Goal: Contribute content: Contribute content

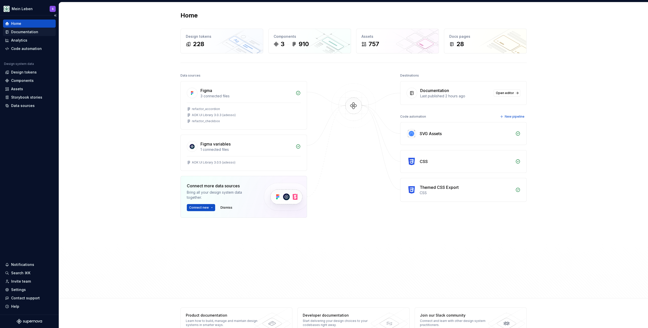
click at [32, 33] on div "Documentation" at bounding box center [24, 31] width 27 height 5
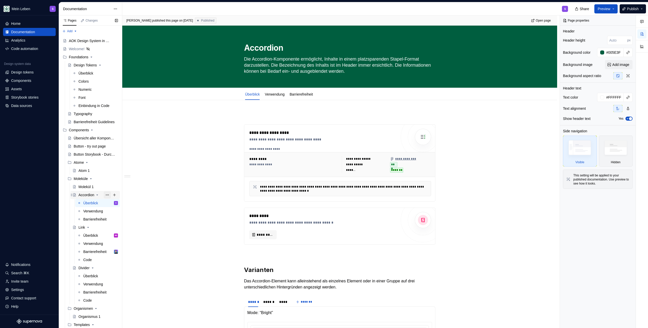
click at [105, 195] on button "Page tree" at bounding box center [107, 194] width 7 height 7
click at [122, 212] on div "Duplicate page" at bounding box center [135, 211] width 50 height 5
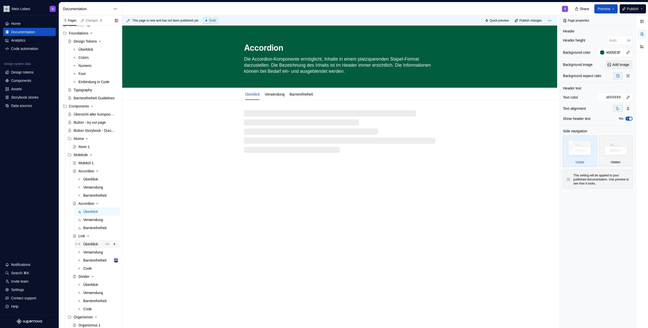
scroll to position [32, 0]
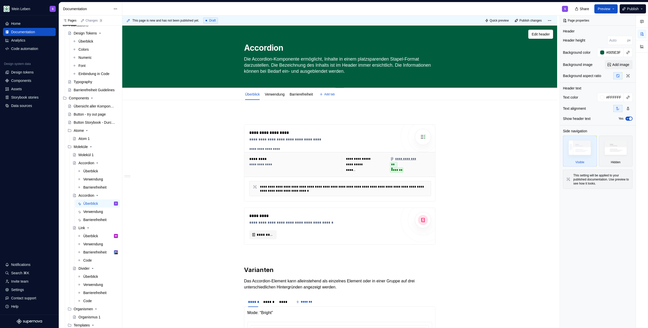
click at [263, 48] on textarea "Accordion" at bounding box center [338, 48] width 191 height 12
type textarea "*"
type textarea "C"
type textarea "*"
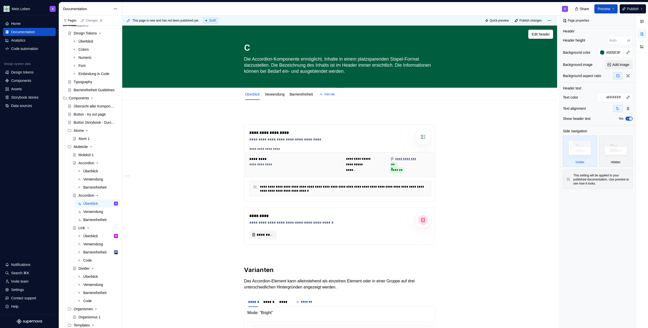
type textarea "Ch"
type textarea "*"
type textarea "Che"
type textarea "*"
type textarea "Chec"
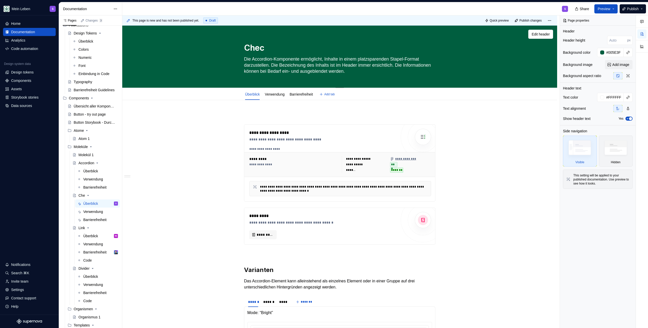
type textarea "*"
type textarea "Check"
type textarea "*"
type textarea "Checkb"
type textarea "*"
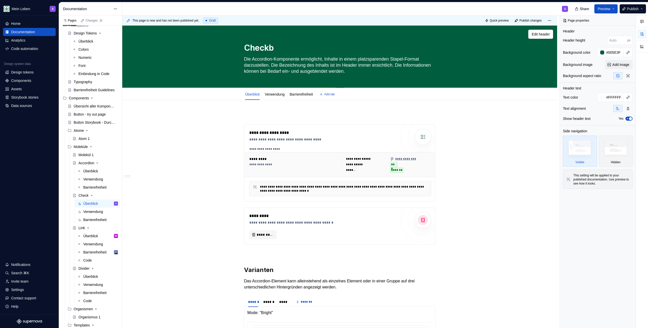
type textarea "Checkbo"
type textarea "*"
type textarea "Checkbox"
type textarea "*"
type textarea "Checkbox"
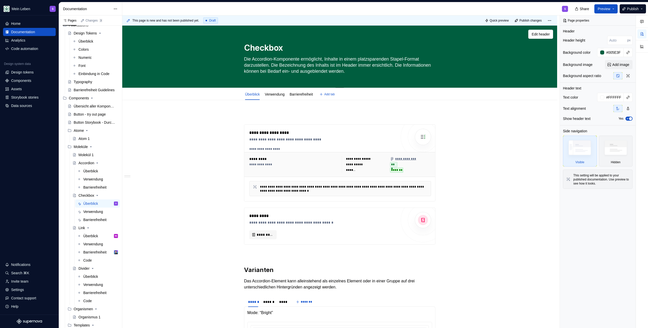
click at [260, 68] on textarea "Die Accordion-Komponente ermöglicht, Inhalte in einem platzsparenden Stapel-For…" at bounding box center [338, 65] width 191 height 20
type textarea "*"
type textarea "D"
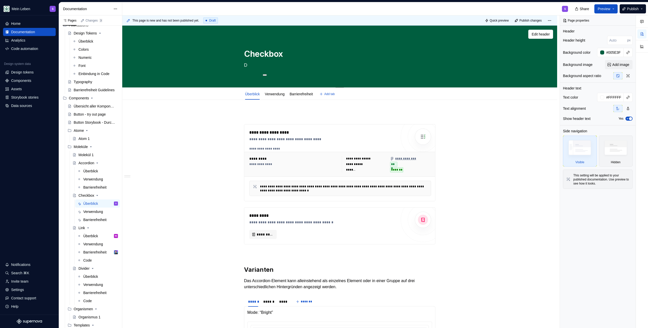
type textarea "*"
type textarea "De"
type textarea "*"
type textarea "Des"
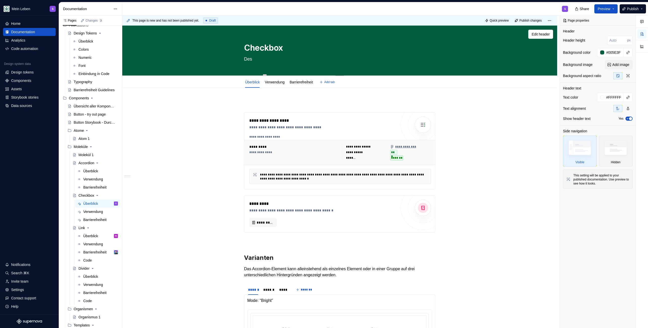
type textarea "*"
type textarea "Desc"
type textarea "*"
type textarea "Descr"
type textarea "*"
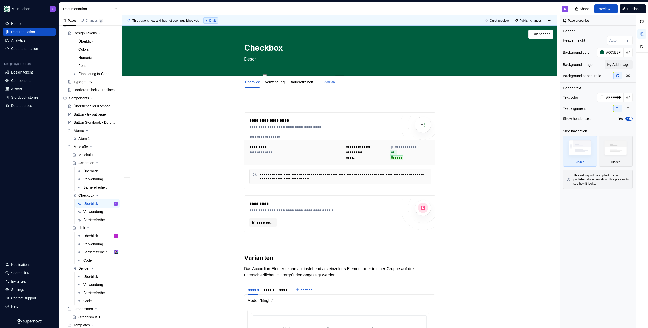
type textarea "Descri"
type textarea "*"
type textarea "Descrip"
type textarea "*"
type textarea "Descript"
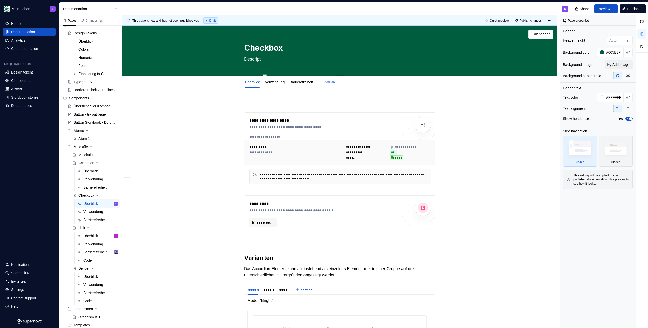
type textarea "*"
type textarea "Descripti"
type textarea "*"
type textarea "Descriptio"
type textarea "*"
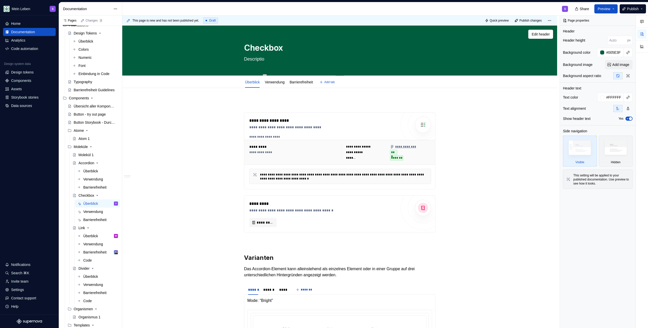
type textarea "Description"
type textarea "*"
type textarea "Description"
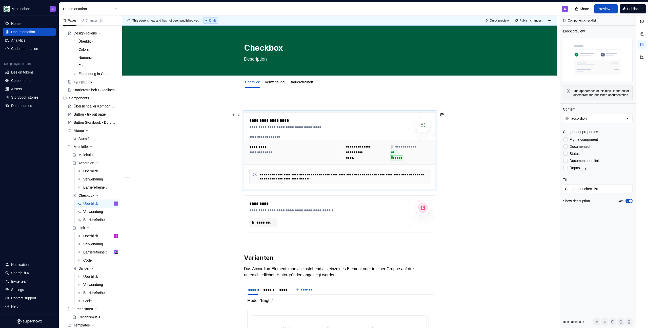
click at [342, 119] on div "**********" at bounding box center [322, 121] width 147 height 6
click at [95, 213] on div "Verwendung" at bounding box center [93, 211] width 20 height 5
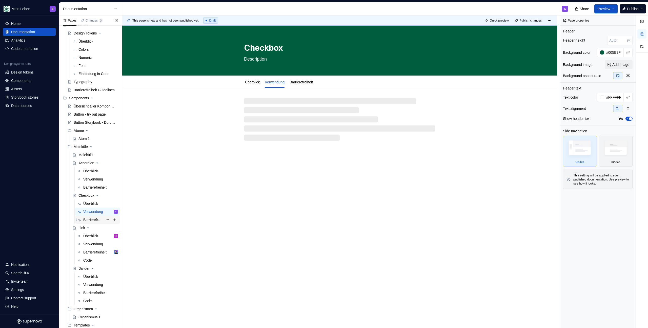
click at [90, 220] on div "Barrierefreiheit" at bounding box center [93, 219] width 20 height 5
click at [91, 196] on div "Checkbox" at bounding box center [87, 195] width 16 height 5
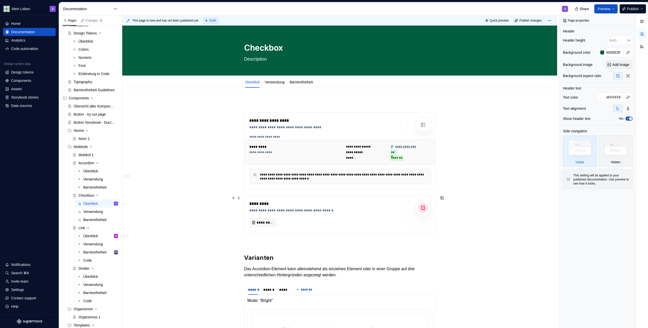
scroll to position [48, 0]
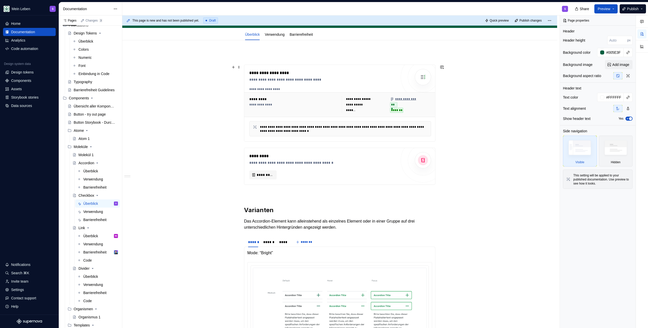
click at [357, 86] on div "**********" at bounding box center [322, 103] width 147 height 66
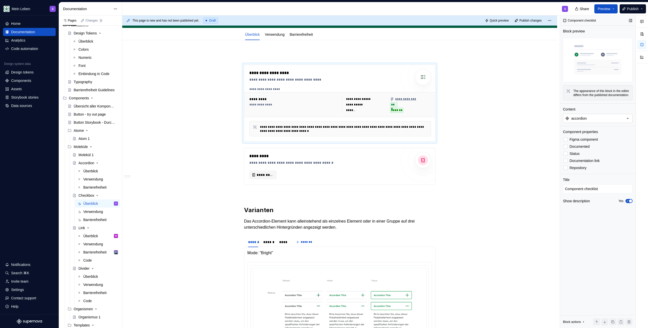
type textarea "*"
click at [591, 123] on button "accordion" at bounding box center [598, 118] width 70 height 9
type input "c"
click at [583, 132] on input "text" at bounding box center [592, 132] width 81 height 9
click at [526, 107] on div "**********" at bounding box center [341, 171] width 438 height 313
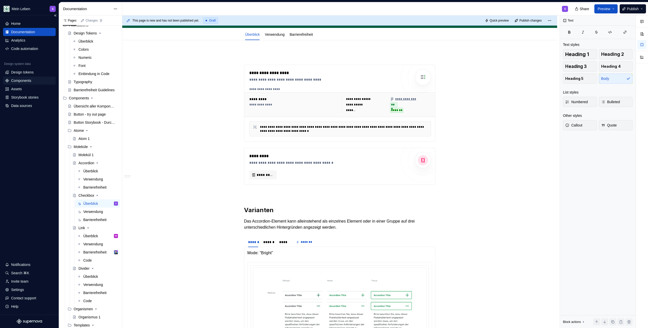
click at [27, 80] on div "Components" at bounding box center [21, 80] width 20 height 5
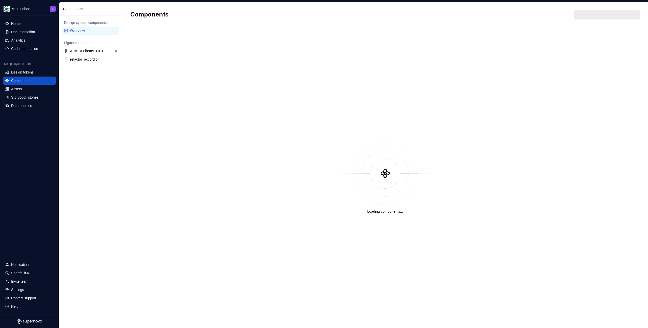
click at [91, 32] on div "Overview" at bounding box center [93, 30] width 47 height 5
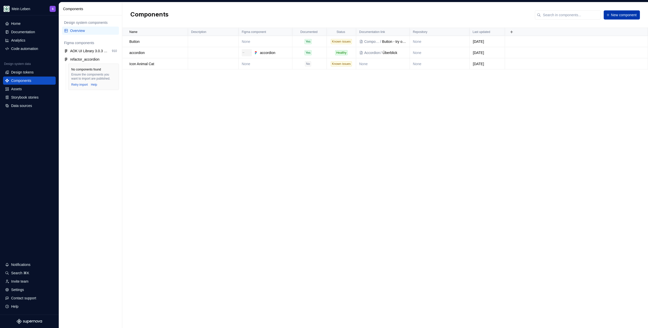
click at [628, 15] on span "New component" at bounding box center [624, 14] width 26 height 5
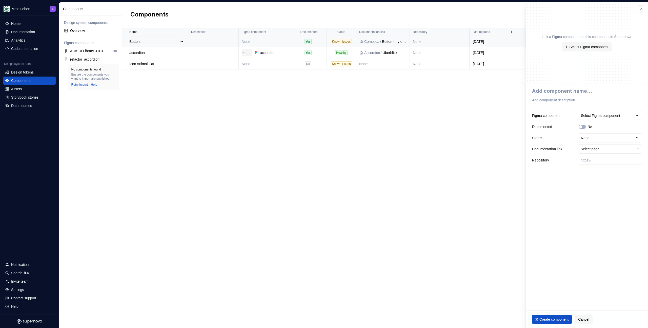
click at [270, 42] on td "None" at bounding box center [266, 41] width 54 height 11
type textarea "*"
click at [591, 116] on div "Select Figma component" at bounding box center [600, 115] width 39 height 5
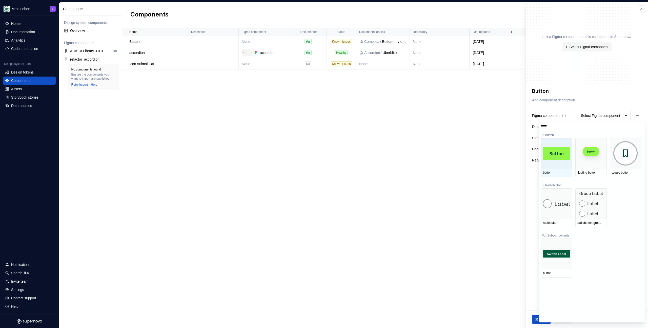
type input "******"
click at [552, 155] on img at bounding box center [556, 153] width 27 height 13
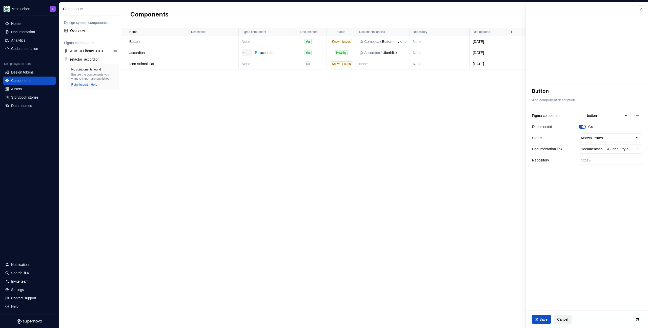
click at [560, 304] on span "Cancel" at bounding box center [562, 319] width 11 height 5
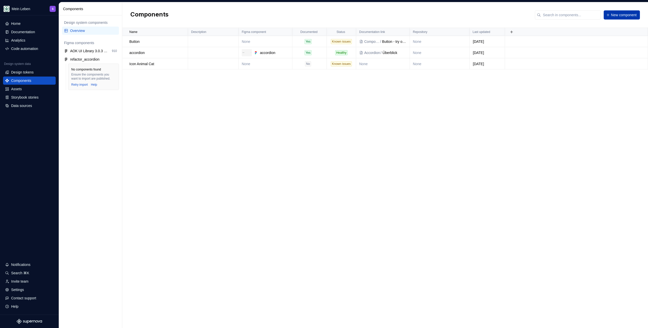
click at [620, 16] on span "New component" at bounding box center [624, 14] width 26 height 5
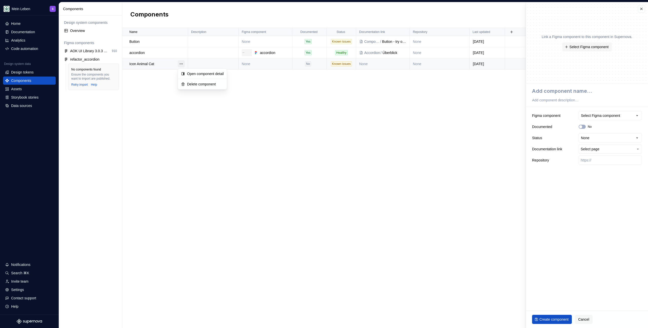
click at [182, 65] on button "button" at bounding box center [181, 63] width 7 height 7
click at [212, 84] on div "Delete component" at bounding box center [205, 84] width 37 height 5
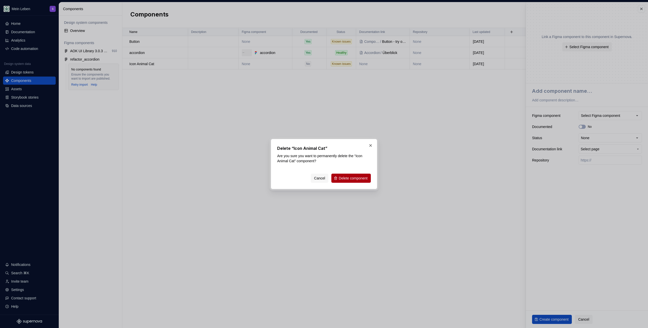
click at [353, 180] on span "Delete component" at bounding box center [353, 178] width 29 height 5
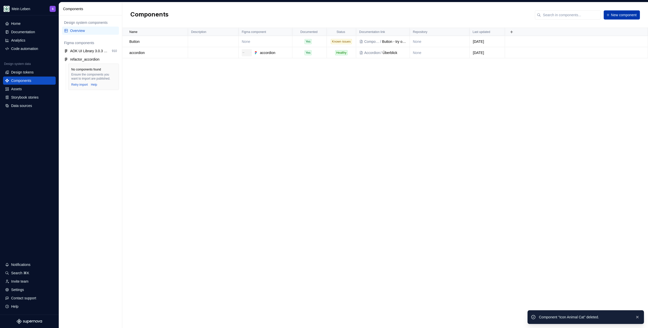
click at [627, 18] on button "New component" at bounding box center [622, 14] width 36 height 9
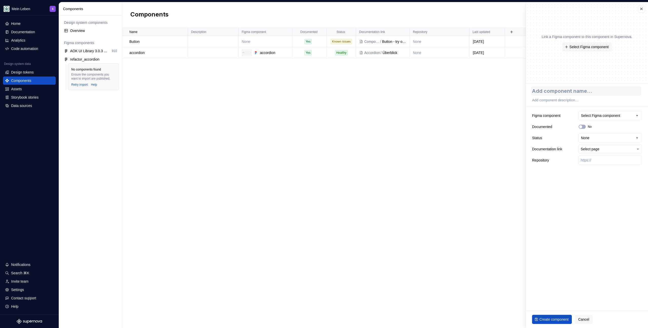
type textarea "*"
type textarea "C"
type textarea "*"
type textarea "Ch"
type textarea "*"
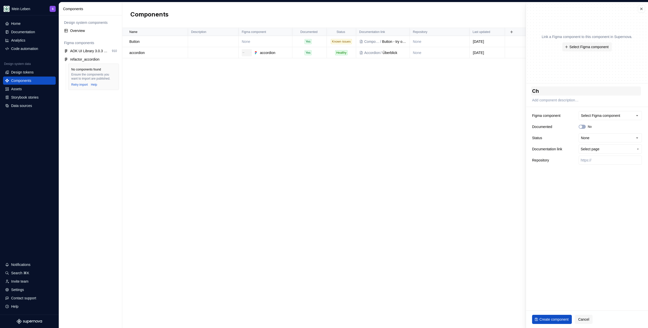
type textarea "Che"
type textarea "*"
type textarea "Chec"
type textarea "*"
type textarea "Check"
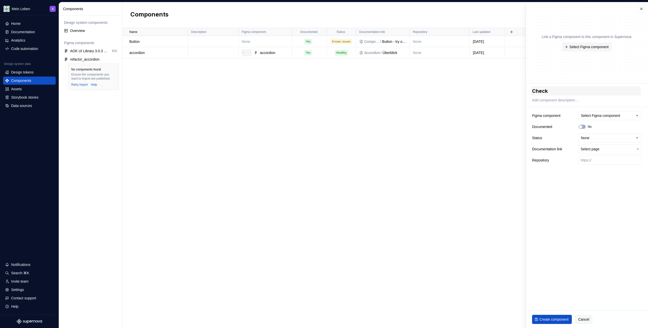
type textarea "*"
type textarea "Checkb"
type textarea "*"
type textarea "Checkbo"
type textarea "*"
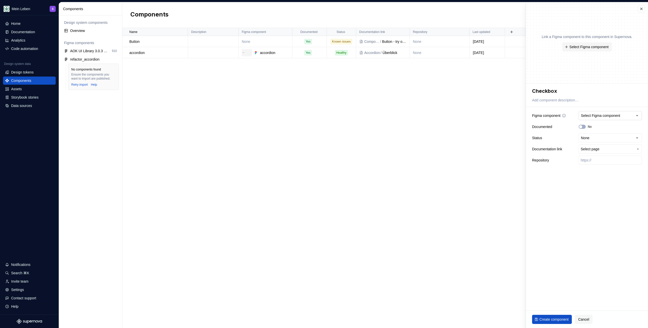
type textarea "Checkbox"
click at [589, 113] on div "Select Figma component" at bounding box center [600, 115] width 39 height 5
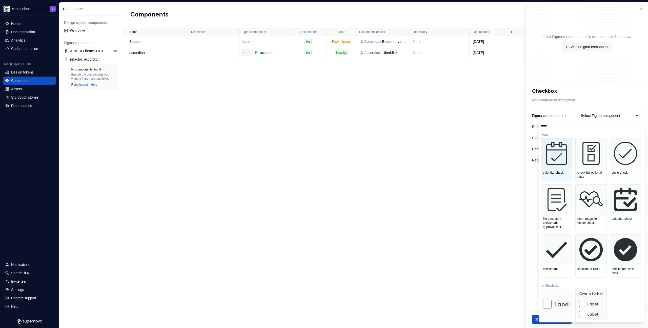
type input "******"
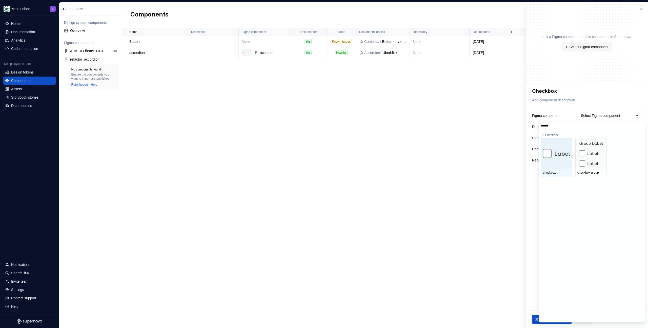
click at [566, 154] on img at bounding box center [556, 153] width 27 height 9
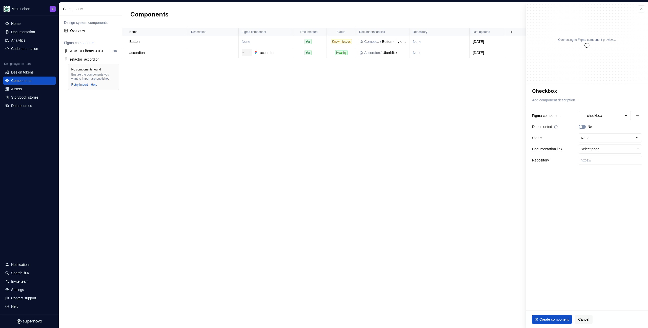
type textarea "*"
click at [593, 139] on html "**********" at bounding box center [324, 164] width 648 height 328
select select "**********"
click at [598, 161] on input "text" at bounding box center [610, 160] width 63 height 9
click at [596, 187] on fieldset "**********" at bounding box center [587, 205] width 122 height 244
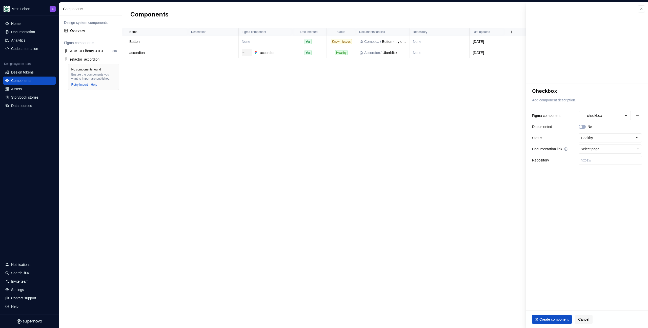
click at [610, 151] on span "Select page" at bounding box center [607, 148] width 53 height 5
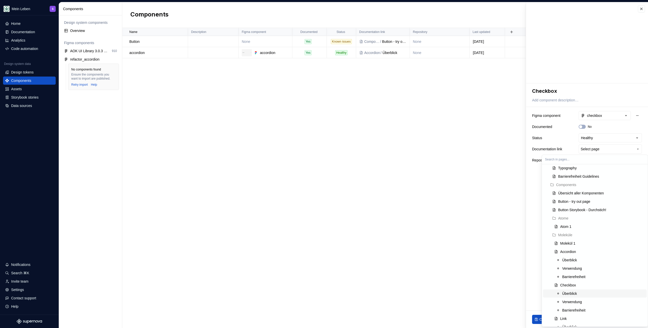
scroll to position [123, 0]
click at [582, 245] on div "Checkbox" at bounding box center [603, 246] width 85 height 5
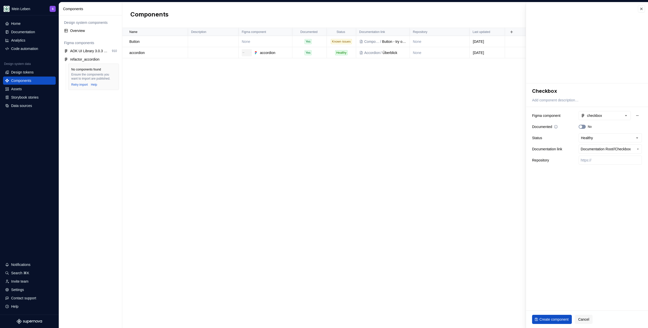
click at [586, 127] on button "No" at bounding box center [582, 127] width 7 height 4
click at [544, 304] on button "Create component" at bounding box center [552, 319] width 40 height 9
type textarea "*"
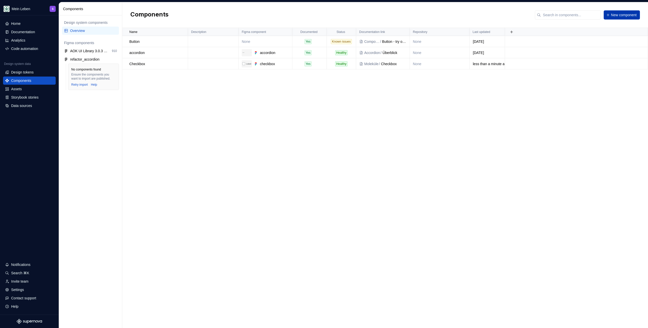
click at [626, 15] on span "New component" at bounding box center [624, 14] width 26 height 5
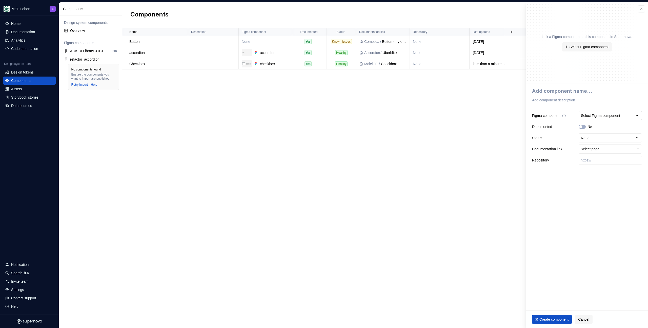
type textarea "*"
type textarea "C"
type textarea "*"
type textarea "Ch"
type textarea "*"
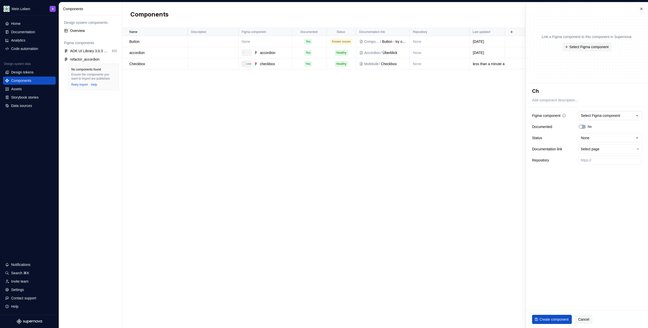
type textarea "Che"
type textarea "*"
type textarea "Chec"
type textarea "*"
type textarea "Checb"
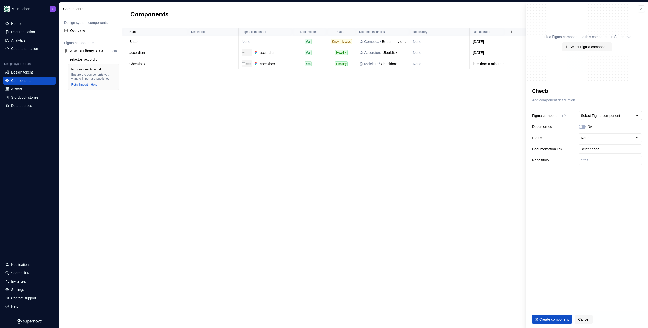
type textarea "*"
type textarea "Chec"
type textarea "*"
type textarea "Check"
type textarea "*"
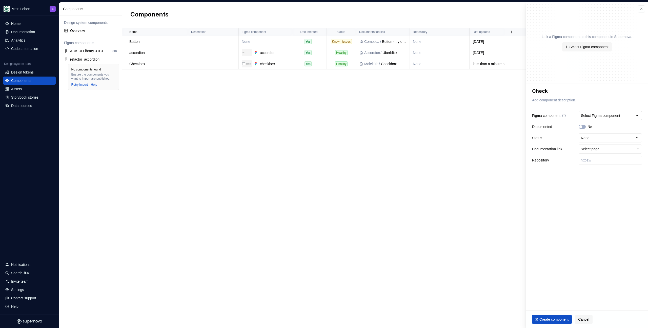
type textarea "Checkb"
type textarea "*"
type textarea "Checkbo"
type textarea "*"
type textarea "Checkbox"
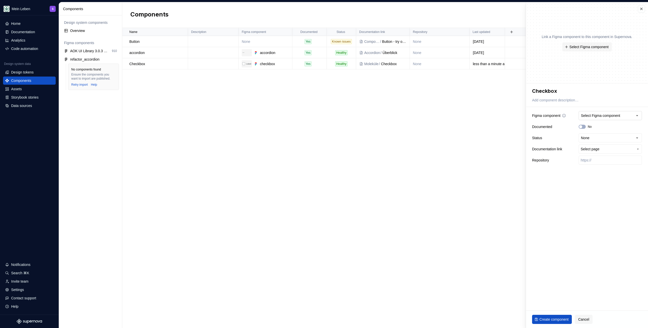
type textarea "*"
type textarea "Checkbox"
type textarea "*"
type textarea "Checkbox C"
type textarea "*"
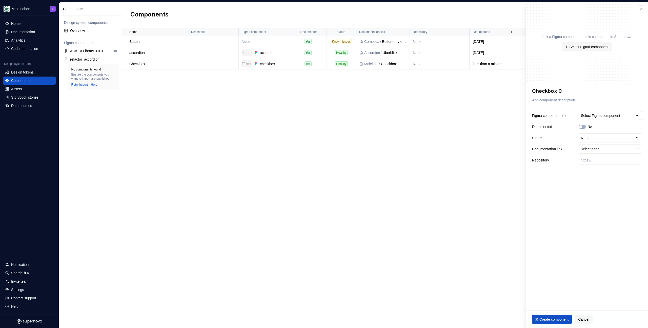
type textarea "Checkbox"
type textarea "*"
type textarea "Checkbox G"
type textarea "*"
type textarea "Checkbox Gr"
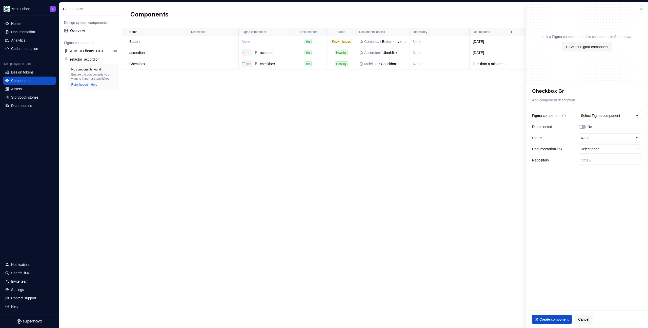
type textarea "*"
type textarea "Checkbox Gro"
type textarea "*"
type textarea "Checkbox Grou"
type textarea "*"
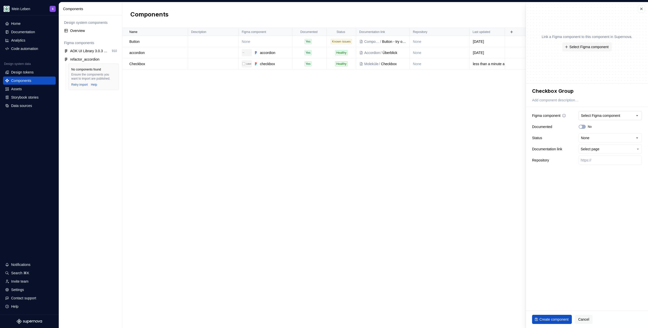
type textarea "Checkbox Group"
click at [618, 112] on button "Select Figma component" at bounding box center [610, 115] width 63 height 9
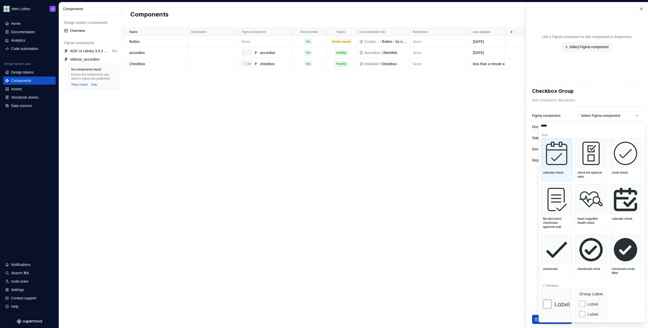
type input "******"
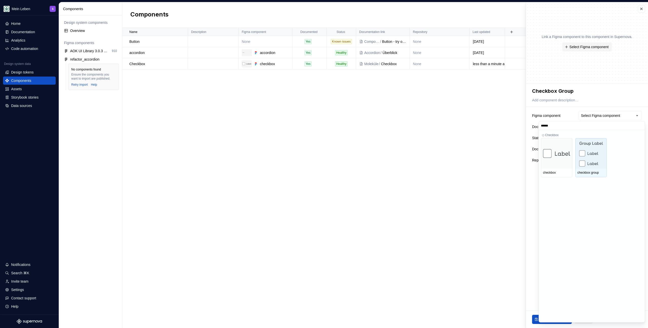
click at [591, 162] on img at bounding box center [592, 153] width 24 height 26
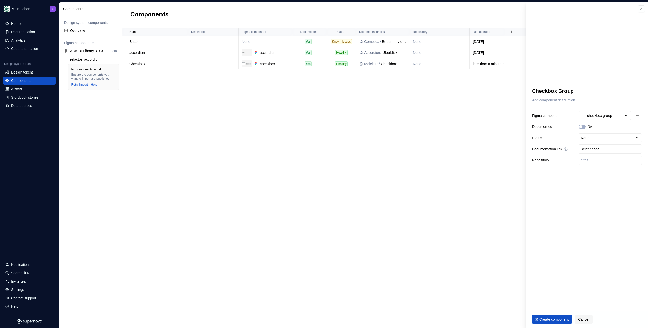
click at [602, 151] on span "Select page" at bounding box center [607, 148] width 53 height 5
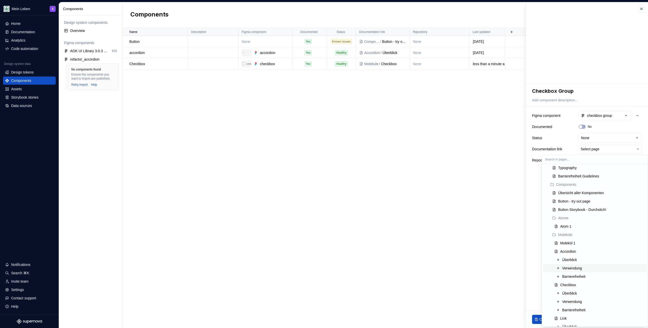
scroll to position [126, 0]
click at [583, 245] on div "Checkbox" at bounding box center [603, 243] width 85 height 5
type textarea "*"
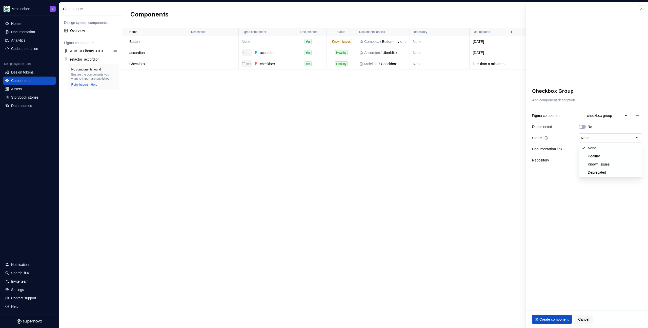
click at [603, 140] on html "**********" at bounding box center [324, 164] width 648 height 328
select select "**********"
click at [554, 304] on span "Create component" at bounding box center [554, 319] width 29 height 5
type textarea "*"
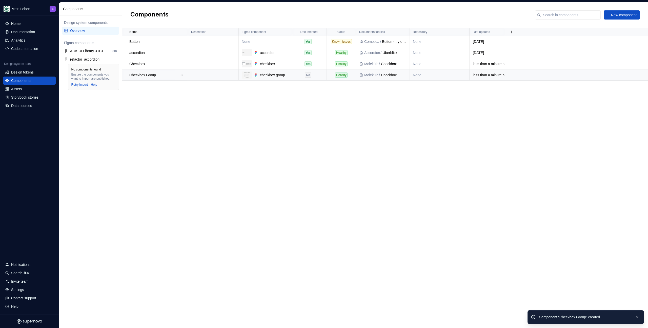
click at [305, 76] on div "No" at bounding box center [308, 74] width 31 height 5
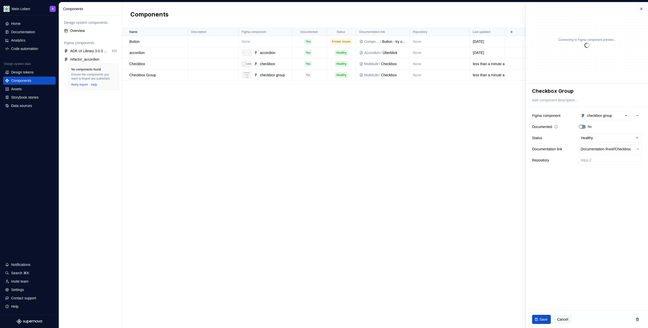
click at [582, 126] on span "button" at bounding box center [581, 126] width 3 height 3
click at [545, 304] on span "Save" at bounding box center [544, 319] width 8 height 5
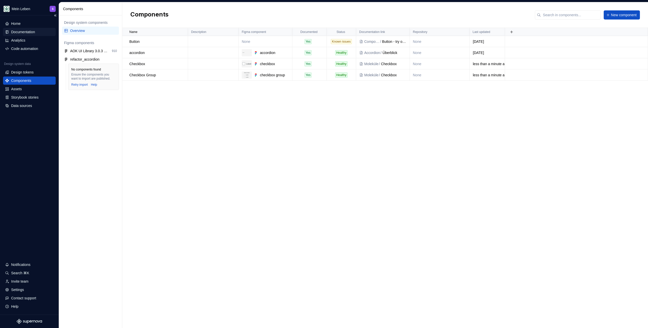
click at [26, 30] on div "Documentation" at bounding box center [23, 31] width 24 height 5
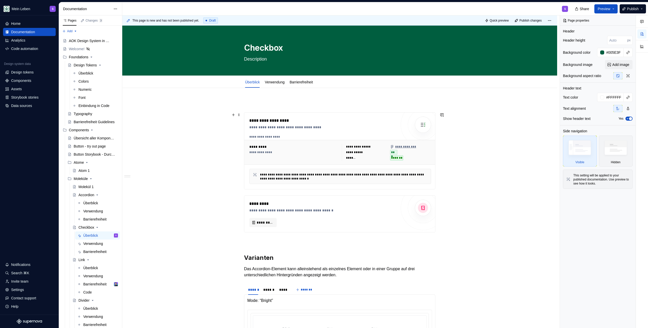
click at [283, 142] on div "**********" at bounding box center [340, 152] width 192 height 25
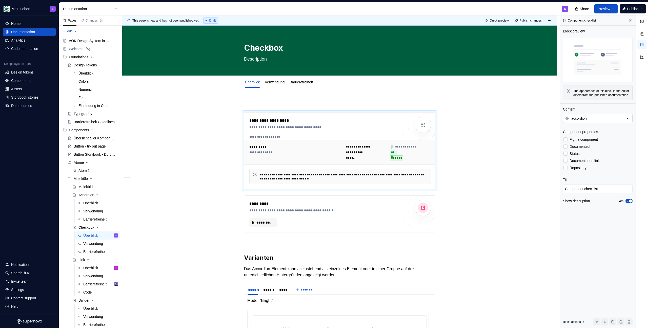
click at [597, 123] on button "accordion" at bounding box center [598, 118] width 70 height 9
click at [589, 161] on div "Checkbox" at bounding box center [597, 159] width 63 height 5
click at [251, 195] on div "**********" at bounding box center [339, 213] width 191 height 37
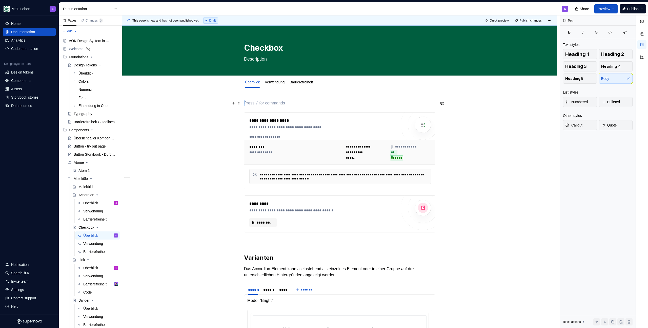
click at [277, 102] on p at bounding box center [339, 103] width 191 height 6
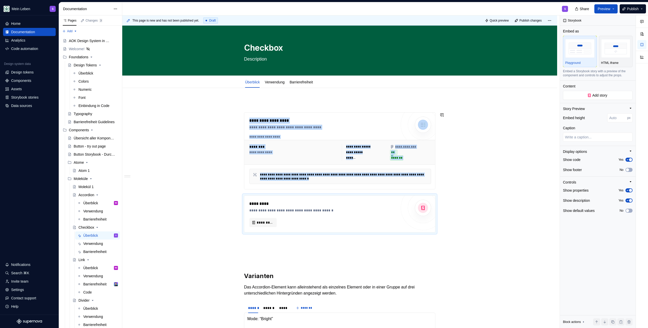
type textarea "*"
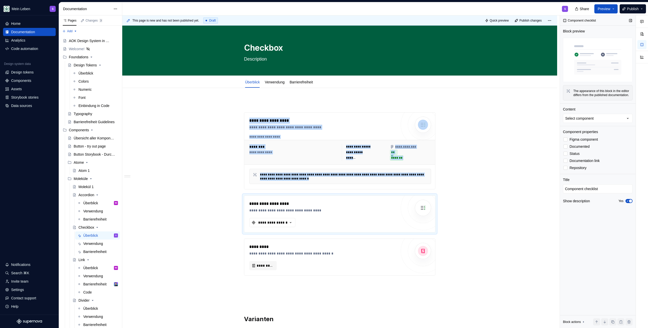
click at [579, 130] on div "Component checklist Block preview The appearance of this block in the editor di…" at bounding box center [598, 171] width 76 height 313
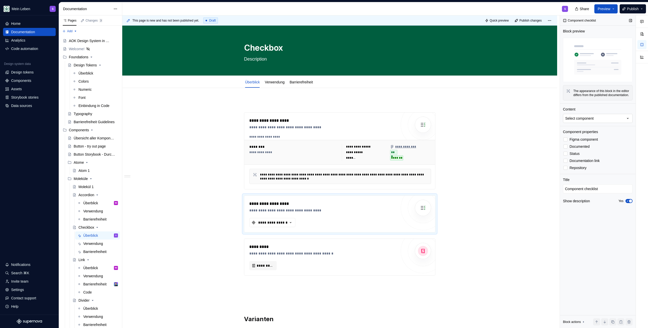
click at [584, 121] on div "Select component" at bounding box center [580, 118] width 28 height 5
click at [585, 167] on div "Checkbox Group" at bounding box center [579, 167] width 27 height 5
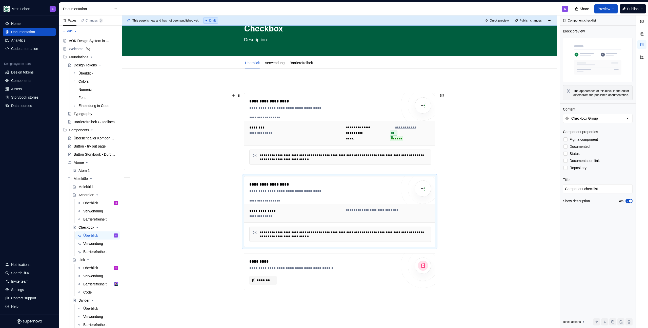
scroll to position [43, 0]
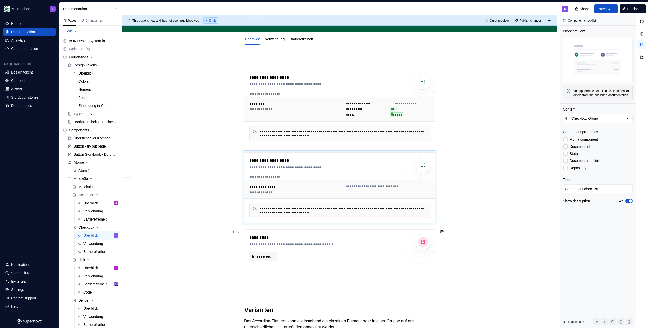
click at [311, 233] on div "**********" at bounding box center [339, 247] width 191 height 36
click at [331, 163] on div "**********" at bounding box center [322, 161] width 147 height 6
click at [583, 141] on span "Figma component" at bounding box center [584, 139] width 28 height 4
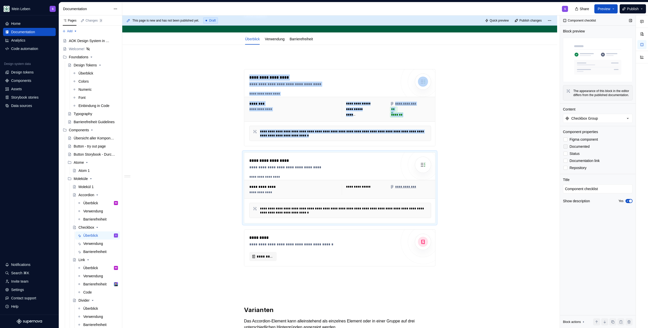
click at [579, 148] on span "Documented" at bounding box center [580, 146] width 20 height 4
click at [573, 163] on span "Documentation link" at bounding box center [585, 161] width 30 height 4
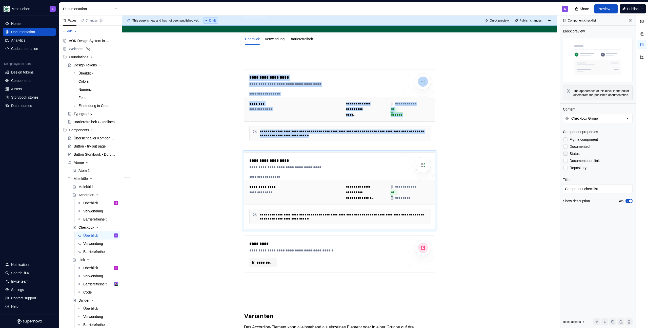
click at [574, 156] on span "Status" at bounding box center [575, 153] width 10 height 4
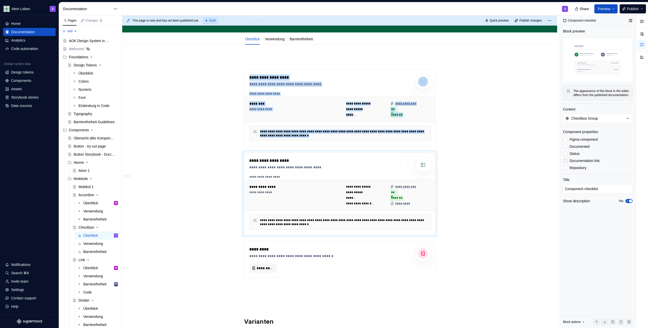
click at [583, 163] on span "Documentation link" at bounding box center [585, 161] width 30 height 4
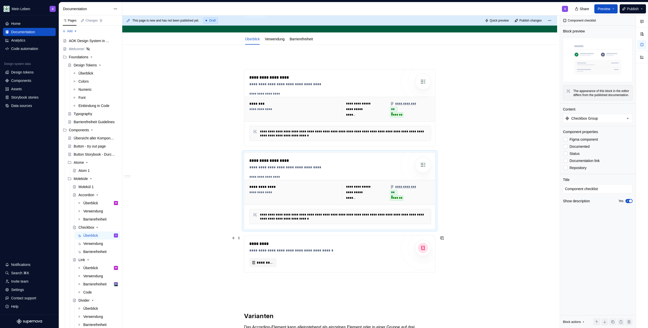
click at [319, 242] on div "*********" at bounding box center [322, 244] width 147 height 6
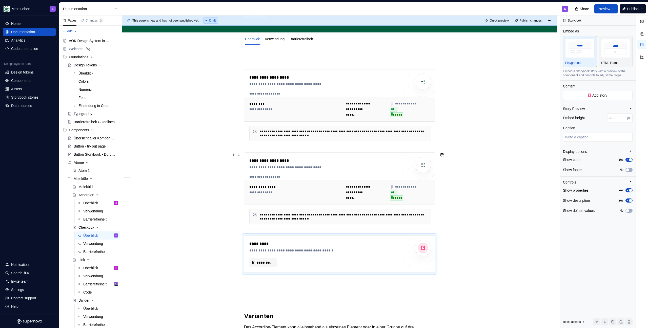
click at [286, 167] on div "**********" at bounding box center [322, 167] width 147 height 5
click at [301, 245] on div "*********" at bounding box center [322, 244] width 147 height 6
click at [267, 292] on p at bounding box center [339, 290] width 191 height 6
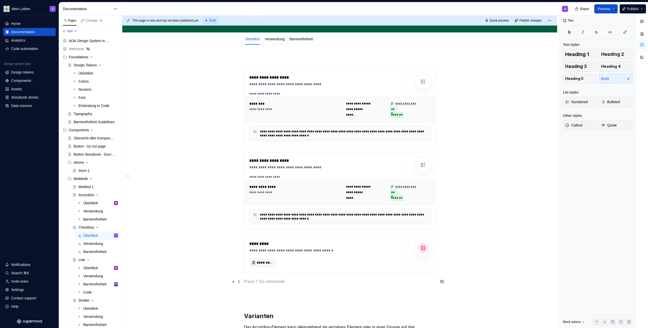
click at [267, 282] on p at bounding box center [339, 281] width 191 height 6
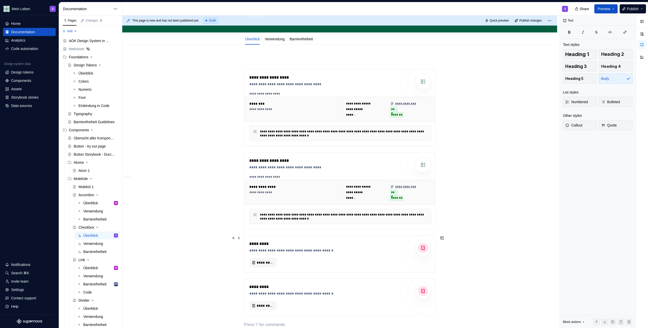
scroll to position [144, 0]
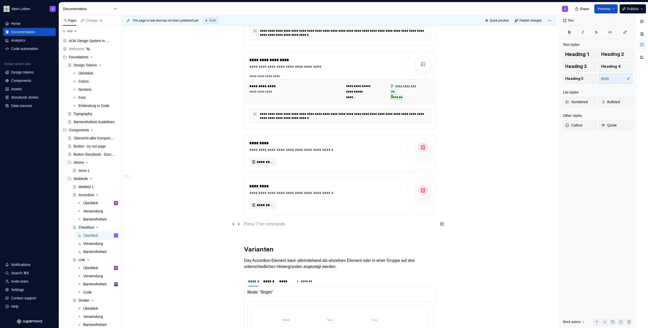
click at [268, 223] on p at bounding box center [339, 224] width 191 height 6
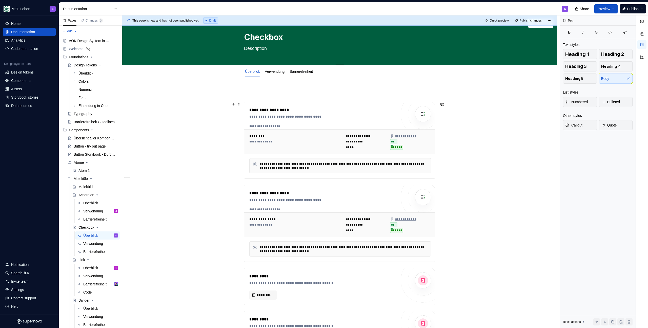
scroll to position [0, 0]
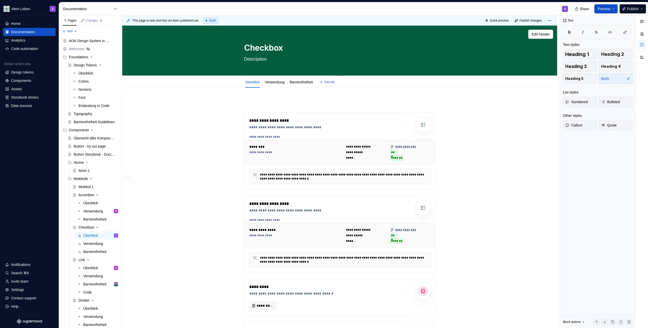
click at [286, 46] on textarea "Checkbox" at bounding box center [338, 48] width 191 height 12
click at [286, 44] on textarea "Checkbox" at bounding box center [338, 48] width 191 height 12
type textarea "*"
type textarea "Checkbox"
type textarea "*"
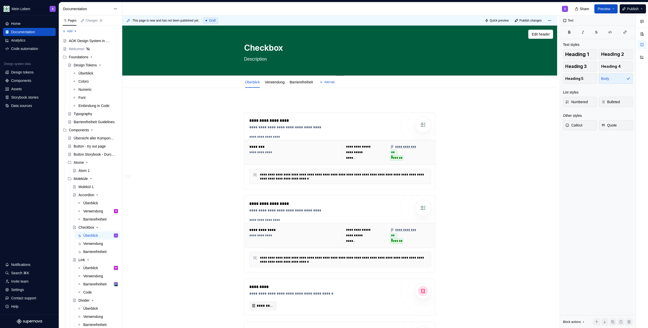
type textarea "Checkbox &"
type textarea "*"
type textarea "Checkbox &"
type textarea "*"
type textarea "Checkbox & C"
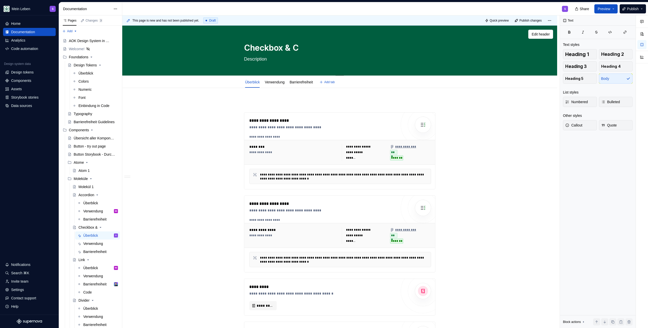
type textarea "*"
type textarea "Checkbox & Ch"
type textarea "*"
type textarea "Checkbox & Che"
type textarea "*"
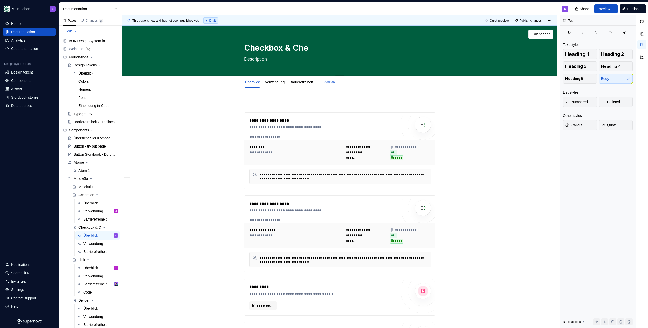
type textarea "Checkbox & Chec"
type textarea "*"
type textarea "Checkbox & Checl"
type textarea "*"
type textarea "Checkbox & Checln"
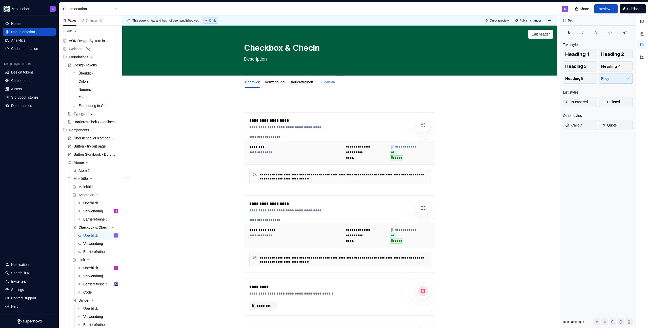
type textarea "*"
type textarea "Checkbox & Checlnp"
type textarea "*"
type textarea "Checkbox & Checln"
type textarea "*"
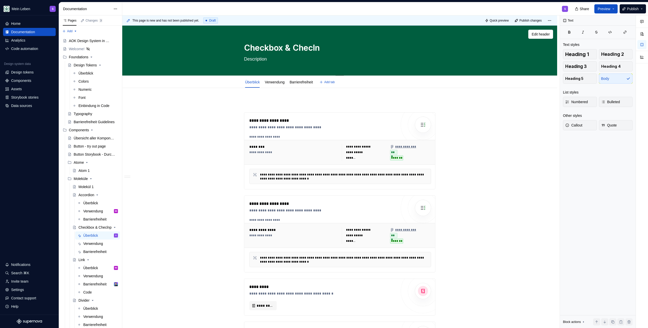
type textarea "Checkbox & Checl"
type textarea "*"
type textarea "Checkbox & Chec"
type textarea "*"
type textarea "Checkbox & Check"
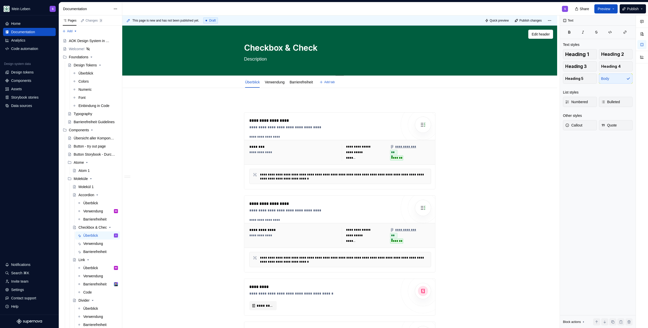
type textarea "*"
type textarea "Checkbox & Checkb"
type textarea "*"
type textarea "Checkbox & Checkbo"
type textarea "*"
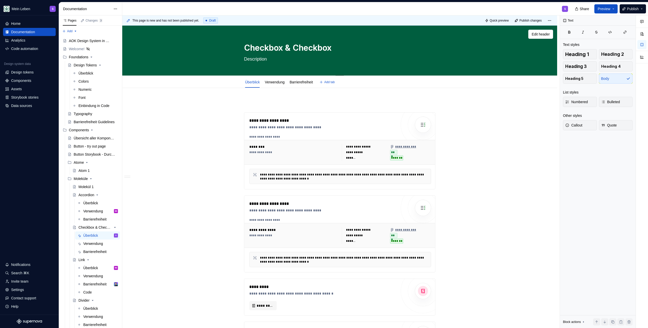
type textarea "Checkbox & Checkbox"
type textarea "*"
type textarea "Checkbox & Checkbox G"
type textarea "*"
type textarea "Checkbox & Checkbox Gr"
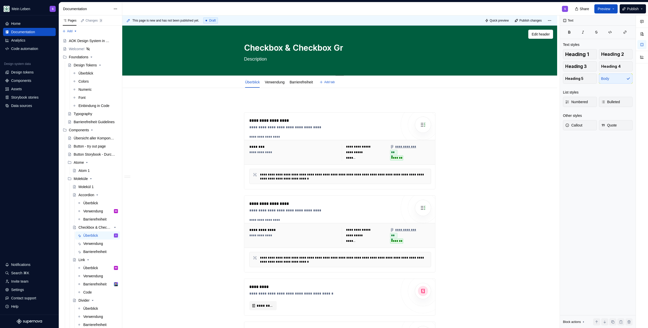
type textarea "*"
type textarea "Checkbox & Checkbox Gro"
type textarea "*"
type textarea "Checkbox & Checkbox Grou"
type textarea "*"
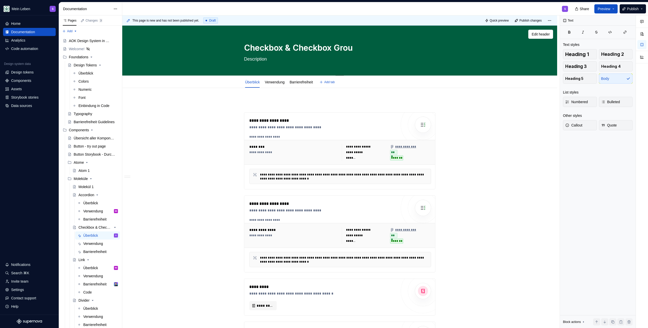
type textarea "Checkbox & Checkbox Grouü"
type textarea "*"
type textarea "Checkbox & Checkbox Grou"
type textarea "*"
type textarea "Checkbox & Checkbox Grouü"
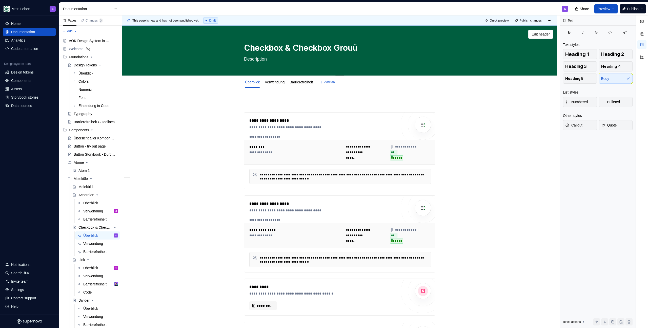
type textarea "*"
type textarea "Checkbox & Checkbox Grou"
type textarea "*"
type textarea "Checkbox & Checkbox Group"
type textarea "*"
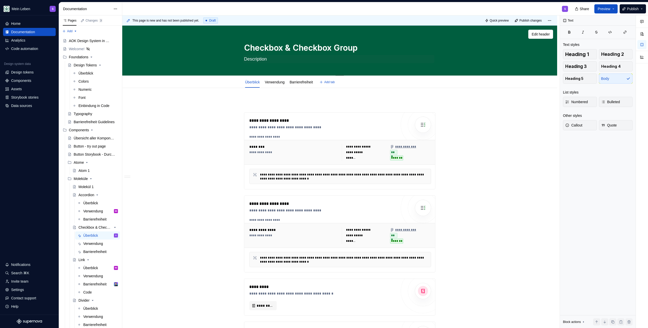
type textarea "Checkbox & Checkbox Group"
click at [252, 57] on textarea "Description" at bounding box center [338, 59] width 191 height 8
click at [261, 60] on textarea "Description" at bounding box center [338, 59] width 191 height 8
click at [243, 60] on textarea "Description" at bounding box center [338, 59] width 191 height 8
click at [256, 57] on textarea "Description" at bounding box center [338, 59] width 191 height 8
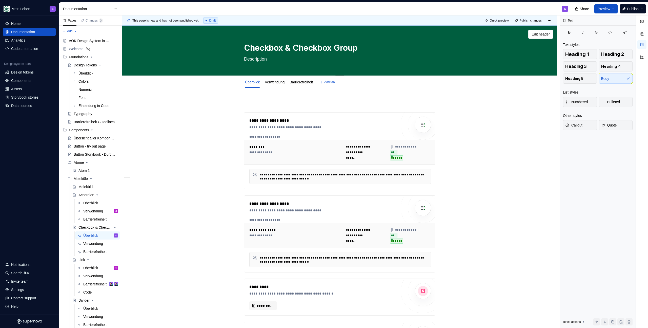
click at [257, 60] on textarea "Description" at bounding box center [338, 59] width 191 height 8
paste textarea "Eine Checkbox ist ein grafisch-funktionales Steuerelement, das es Nutzenden erm…"
type textarea "*"
type textarea "Eine Checkbox ist ein grafisch-funktionales Steuerelement, das es Nutzenden erm…"
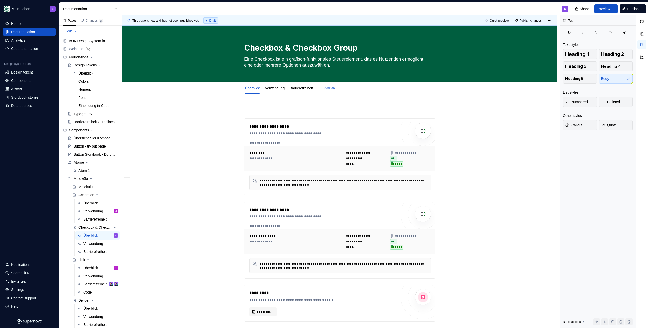
type textarea "*"
type textarea "Eine Checkbox ist ein grafisch-funktionales Steuerelement, das es Nutzenden erm…"
type textarea "*"
